Goal: Task Accomplishment & Management: Complete application form

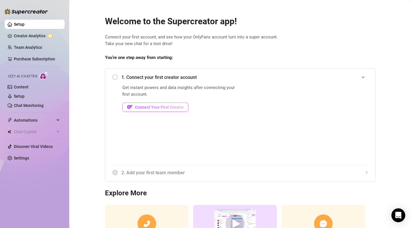
click at [167, 106] on span "Connect Your First Creator" at bounding box center [159, 107] width 49 height 5
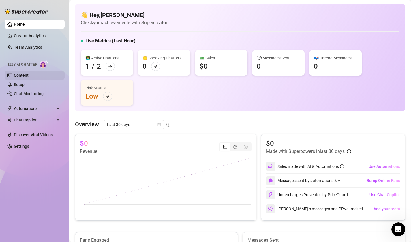
click at [22, 75] on link "Content" at bounding box center [21, 75] width 15 height 5
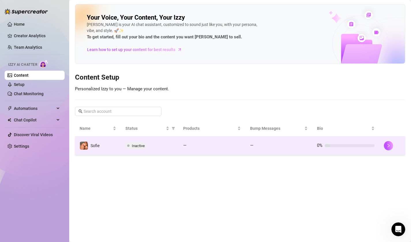
click at [153, 151] on td "Inactive" at bounding box center [150, 146] width 58 height 19
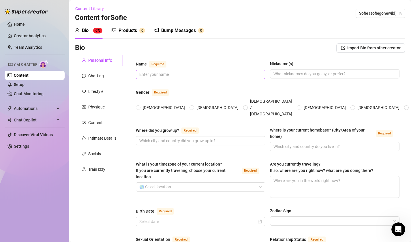
click at [205, 78] on span at bounding box center [201, 74] width 130 height 9
type input "[PERSON_NAME]"
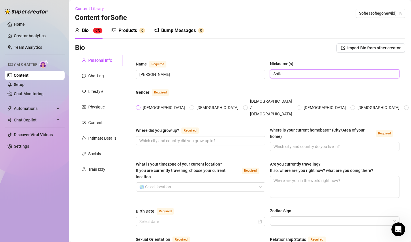
type input "Sofie"
click at [142, 105] on span "[DEMOGRAPHIC_DATA]" at bounding box center [164, 108] width 47 height 6
click at [140, 106] on input "[DEMOGRAPHIC_DATA]" at bounding box center [138, 108] width 2 height 4
radio input "true"
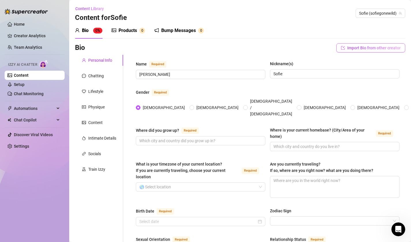
click at [364, 46] on span "Import Bio from other creator" at bounding box center [374, 48] width 53 height 5
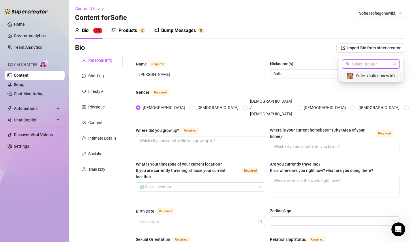
click at [365, 62] on input "search" at bounding box center [369, 64] width 46 height 9
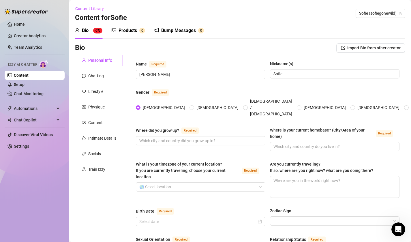
click at [323, 51] on div "Bio Import Bio from other creator" at bounding box center [240, 47] width 331 height 9
click at [228, 138] on input "Where did you grow up? Required" at bounding box center [200, 141] width 122 height 6
click at [164, 138] on input "Where did you grow up? Required" at bounding box center [200, 141] width 122 height 6
click at [172, 184] on div "What is your timezone of your current location? If you are currently traveling,…" at bounding box center [201, 179] width 130 height 37
click at [168, 183] on input "What is your timezone of your current location? If you are currently traveling,…" at bounding box center [198, 187] width 118 height 9
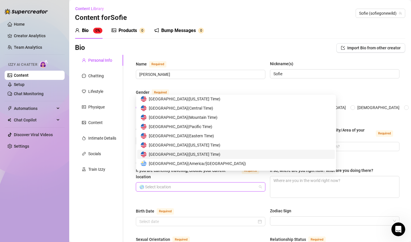
scroll to position [2855, 0]
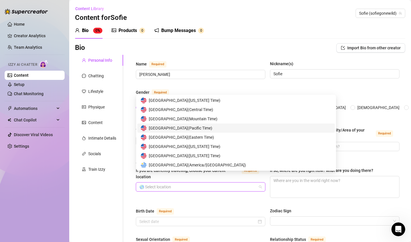
click at [174, 129] on span "United States of America ( Pacific Time )" at bounding box center [181, 128] width 64 height 6
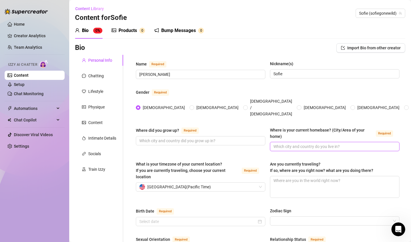
click at [314, 144] on input "Where is your current homebase? (City/Area of your home) Required" at bounding box center [335, 147] width 122 height 6
click at [243, 138] on input "Where did you grow up? Required" at bounding box center [200, 141] width 122 height 6
click at [234, 219] on input "Birth Date Required" at bounding box center [198, 222] width 118 height 6
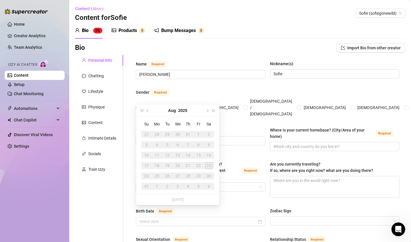
click at [177, 165] on div "20" at bounding box center [177, 165] width 7 height 7
click at [172, 111] on button "Aug" at bounding box center [172, 111] width 8 height 12
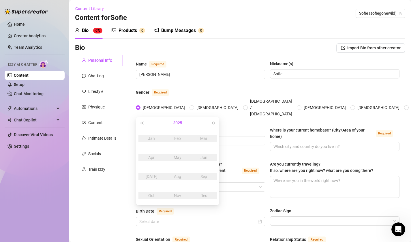
click at [179, 122] on button "2025" at bounding box center [177, 123] width 9 height 12
click at [179, 122] on button "[DATE] - [DATE]" at bounding box center [177, 123] width 19 height 12
click at [150, 140] on div "[DATE]-[DATE]" at bounding box center [150, 138] width 27 height 7
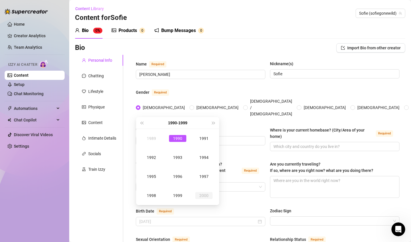
click at [203, 195] on div "2000" at bounding box center [203, 195] width 17 height 7
click at [178, 124] on button "2000" at bounding box center [177, 123] width 9 height 12
click at [160, 156] on td "2002" at bounding box center [152, 157] width 26 height 19
click at [182, 180] on div "Aug" at bounding box center [177, 176] width 17 height 7
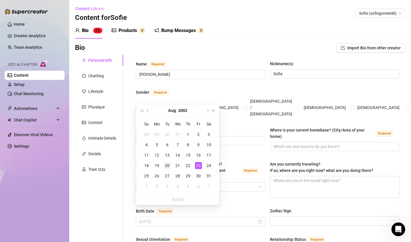
type input "[DATE]"
click at [167, 167] on div "20" at bounding box center [167, 165] width 7 height 7
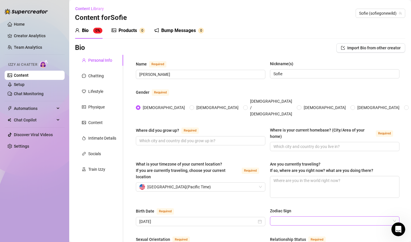
click at [293, 217] on input "Zodiac Sign" at bounding box center [333, 221] width 118 height 9
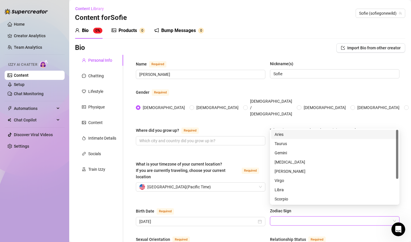
click at [293, 217] on input "Zodiac Sign" at bounding box center [333, 221] width 118 height 9
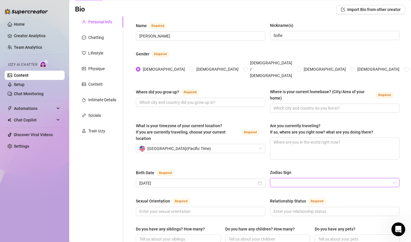
scroll to position [43, 0]
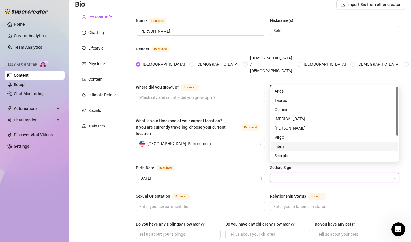
click at [248, 84] on div "Where did you grow up? Required" at bounding box center [201, 88] width 130 height 9
click at [288, 174] on input "Zodiac Sign" at bounding box center [333, 178] width 118 height 9
click at [281, 129] on div "[PERSON_NAME]" at bounding box center [335, 128] width 120 height 6
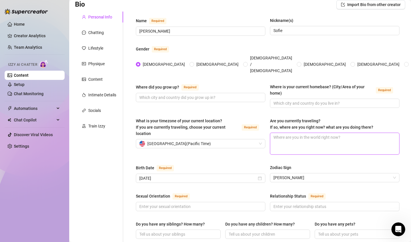
click at [281, 133] on textarea "Are you currently traveling? If so, where are you right now? what are you doing…" at bounding box center [335, 143] width 129 height 21
click at [219, 94] on input "Where did you grow up? Required" at bounding box center [200, 97] width 122 height 6
type input "L"
type input "W"
drag, startPoint x: 183, startPoint y: 87, endPoint x: 164, endPoint y: 87, distance: 18.2
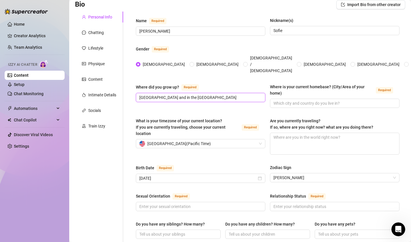
click at [164, 94] on input "[GEOGRAPHIC_DATA] and in the [GEOGRAPHIC_DATA]" at bounding box center [200, 97] width 122 height 6
click at [220, 94] on input "[GEOGRAPHIC_DATA] and in the [GEOGRAPHIC_DATA]" at bounding box center [200, 97] width 122 height 6
type input "[GEOGRAPHIC_DATA] and in the [GEOGRAPHIC_DATA]"
click at [278, 100] on input "Where is your current homebase? (City/Area of your home) Required" at bounding box center [335, 103] width 122 height 6
type input "S"
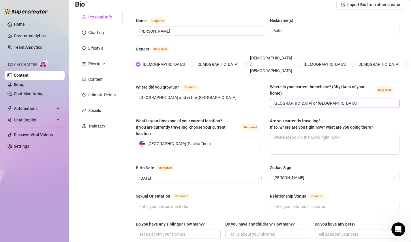
type input "[GEOGRAPHIC_DATA] or [GEOGRAPHIC_DATA]"
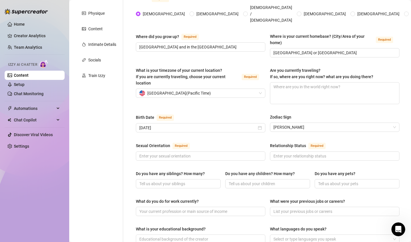
scroll to position [74, 0]
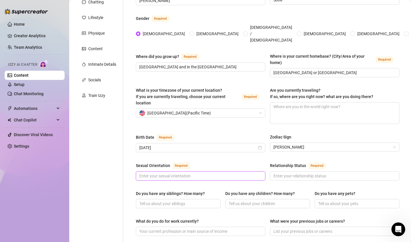
click at [223, 173] on input "Sexual Orientation Required" at bounding box center [200, 176] width 122 height 6
type input "[DEMOGRAPHIC_DATA]"
click at [282, 173] on input "Relationship Status Required" at bounding box center [335, 176] width 122 height 6
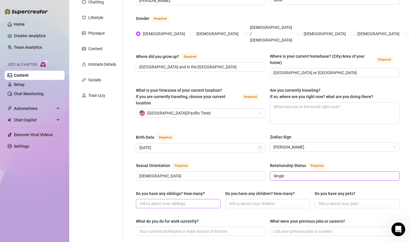
type input "Single"
click at [203, 201] on input "Do you have any siblings? How many?" at bounding box center [177, 204] width 77 height 6
type input "2"
click at [237, 201] on input "Do you have any children? How many?" at bounding box center [267, 204] width 77 height 6
type input "0"
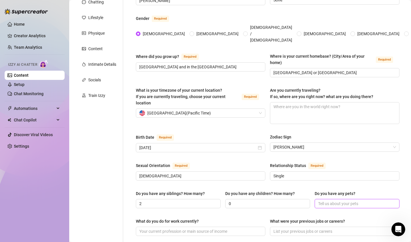
click at [322, 201] on input "Do you have any pets?" at bounding box center [357, 204] width 77 height 6
type input "1"
click at [262, 201] on input "0" at bounding box center [267, 204] width 77 height 6
type input "0"
click at [342, 201] on input "Do you have any pets?" at bounding box center [357, 204] width 77 height 6
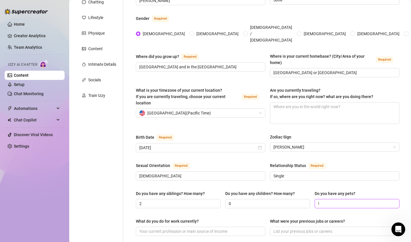
type input "!"
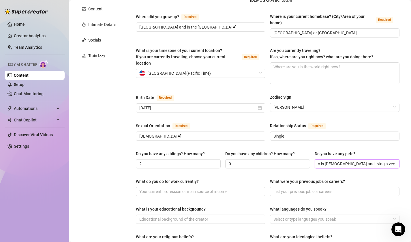
scroll to position [115, 0]
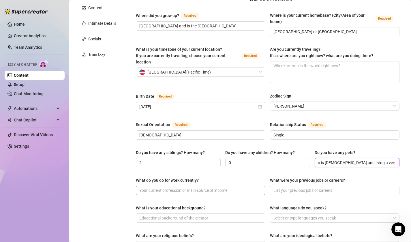
type input "1 Golden Retriever who is [DEMOGRAPHIC_DATA] and living a very spoiled life"
click at [239, 187] on input "What do you do for work currently?" at bounding box center [200, 190] width 122 height 6
type input "O"
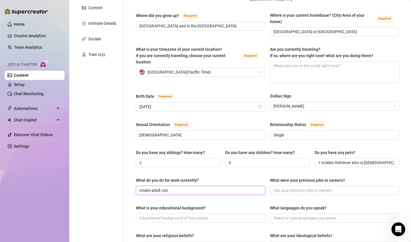
click at [239, 187] on input "create adult con" at bounding box center [200, 190] width 122 height 6
type input "create adult content"
click at [313, 187] on input "What were your previous jobs or careers?" at bounding box center [335, 190] width 122 height 6
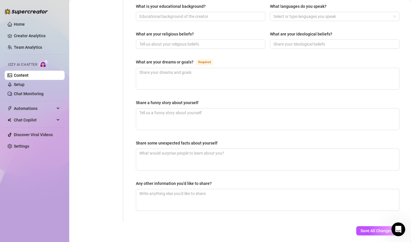
scroll to position [324, 0]
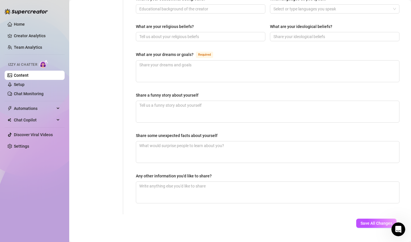
type input "previously i worked in retail at the mall, specifically for zara and [PERSON_NA…"
click at [364, 215] on div "Save All Changes" at bounding box center [377, 224] width 58 height 18
click at [364, 221] on span "Save All Changes" at bounding box center [377, 223] width 32 height 5
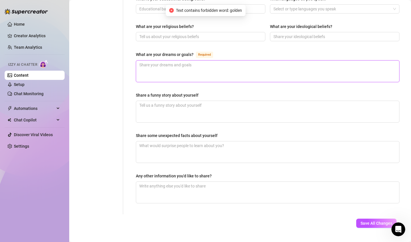
click at [224, 61] on textarea "What are your dreams or goals? Required" at bounding box center [267, 71] width 263 height 21
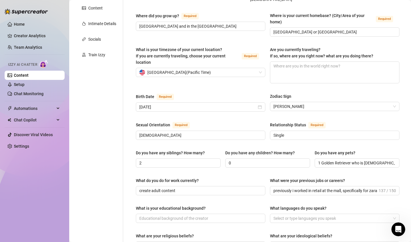
scroll to position [118, 0]
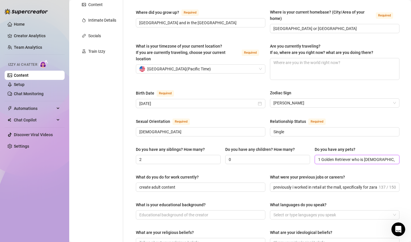
click at [330, 157] on input "1 Golden Retriever who is [DEMOGRAPHIC_DATA] and living a very spoiled life" at bounding box center [357, 160] width 77 height 6
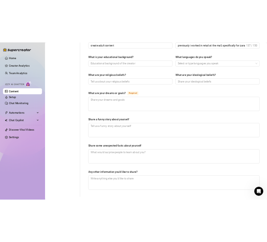
scroll to position [310, 0]
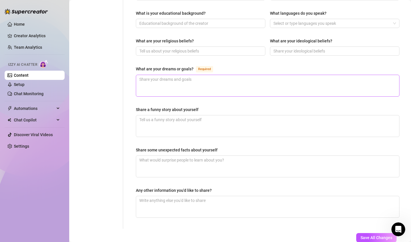
type input "1 Yellow Retriever who is [DEMOGRAPHIC_DATA] and living a very spoiled life"
click at [288, 81] on textarea "What are your dreams or goals? Required" at bounding box center [267, 85] width 263 height 21
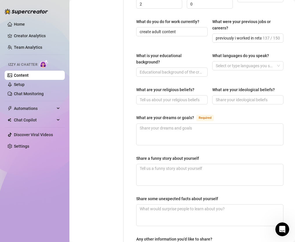
scroll to position [301, 0]
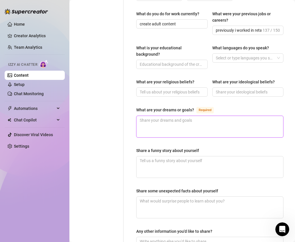
click at [221, 125] on textarea "What are your dreams or goals? Required" at bounding box center [209, 126] width 146 height 21
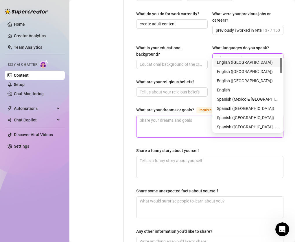
click at [233, 54] on div at bounding box center [244, 58] width 63 height 8
click at [233, 61] on div "English ([GEOGRAPHIC_DATA])" at bounding box center [248, 62] width 62 height 6
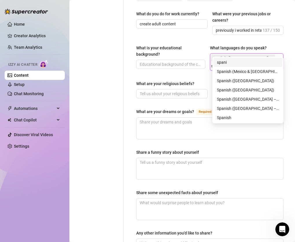
type input "spanish"
click at [247, 72] on div "Spanish (Mexico & [GEOGRAPHIC_DATA])" at bounding box center [248, 71] width 62 height 6
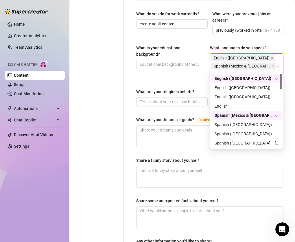
click at [273, 45] on div "What languages do you speak?" at bounding box center [247, 49] width 74 height 9
